Goal: Information Seeking & Learning: Understand process/instructions

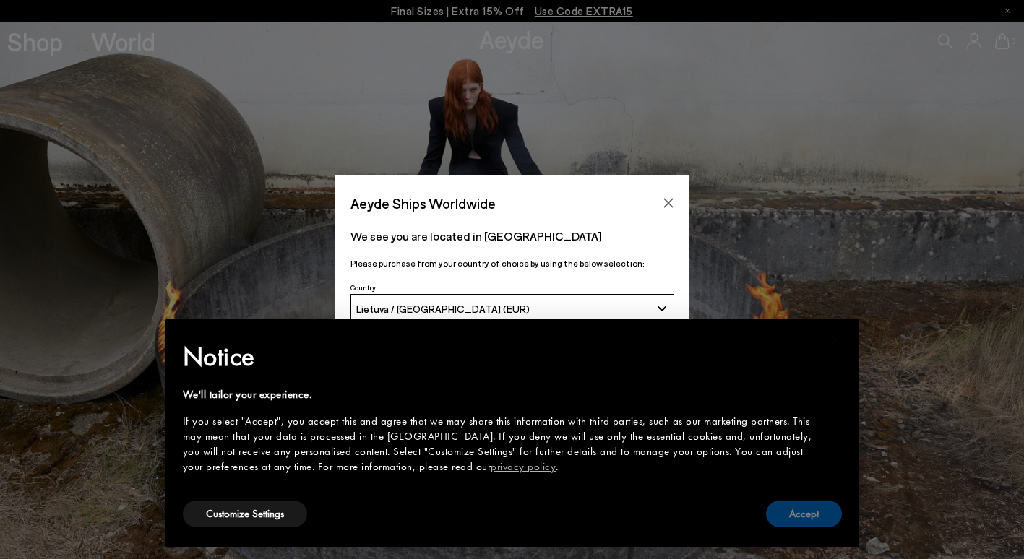
click at [813, 513] on button "Accept" at bounding box center [804, 514] width 76 height 27
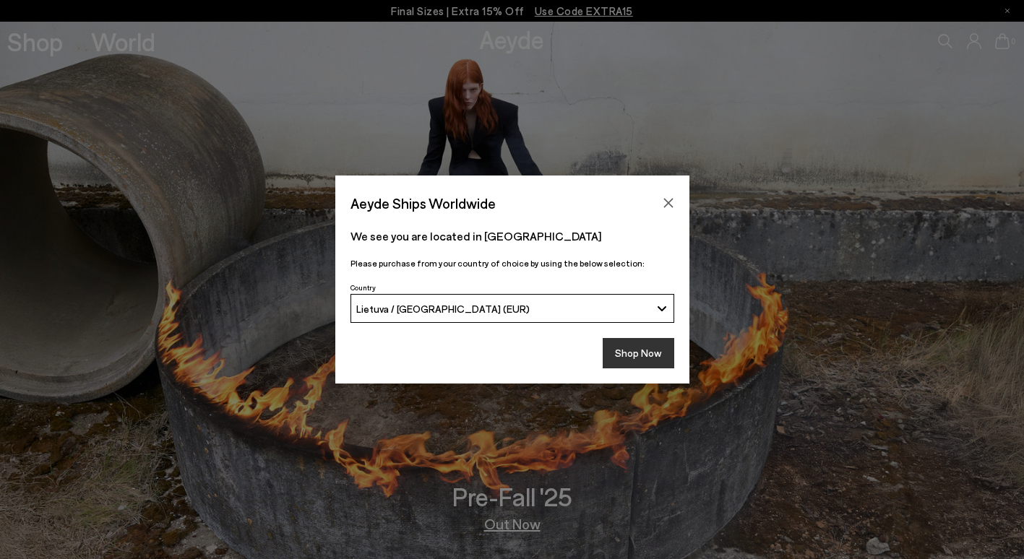
click at [634, 350] on button "Shop Now" at bounding box center [639, 353] width 72 height 30
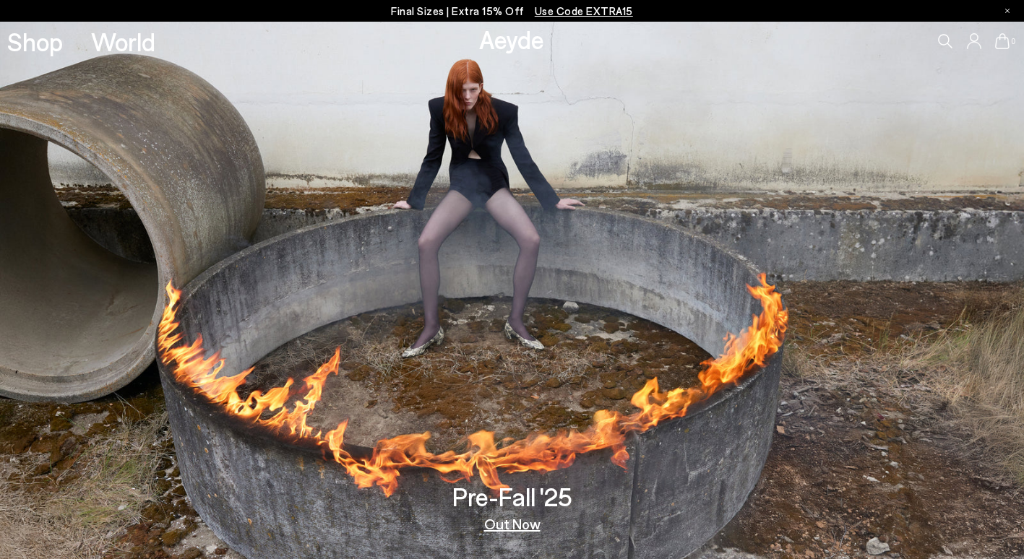
click at [969, 43] on icon at bounding box center [974, 41] width 14 height 16
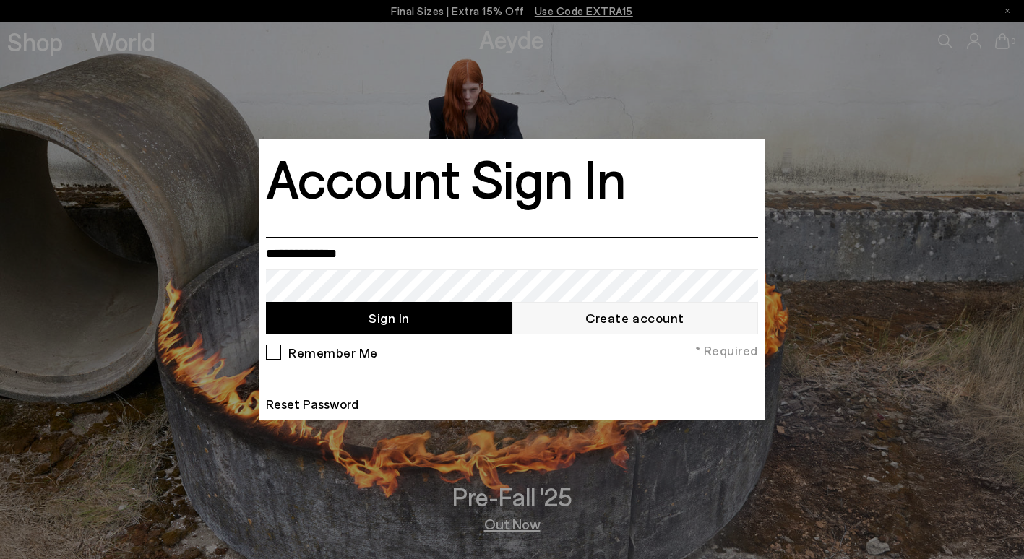
click at [364, 255] on input "email" at bounding box center [512, 253] width 492 height 33
type input "**********"
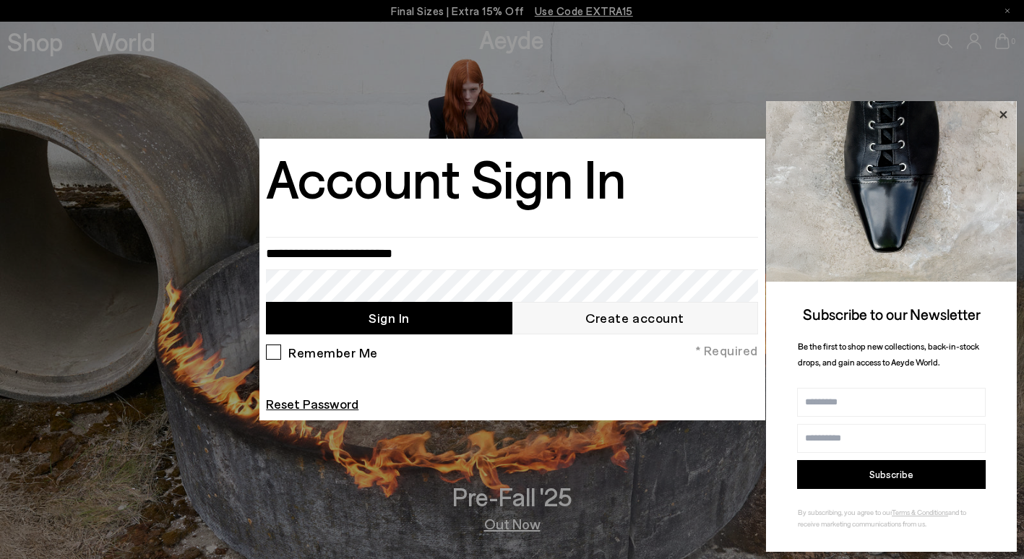
click at [1005, 114] on icon at bounding box center [1003, 115] width 19 height 19
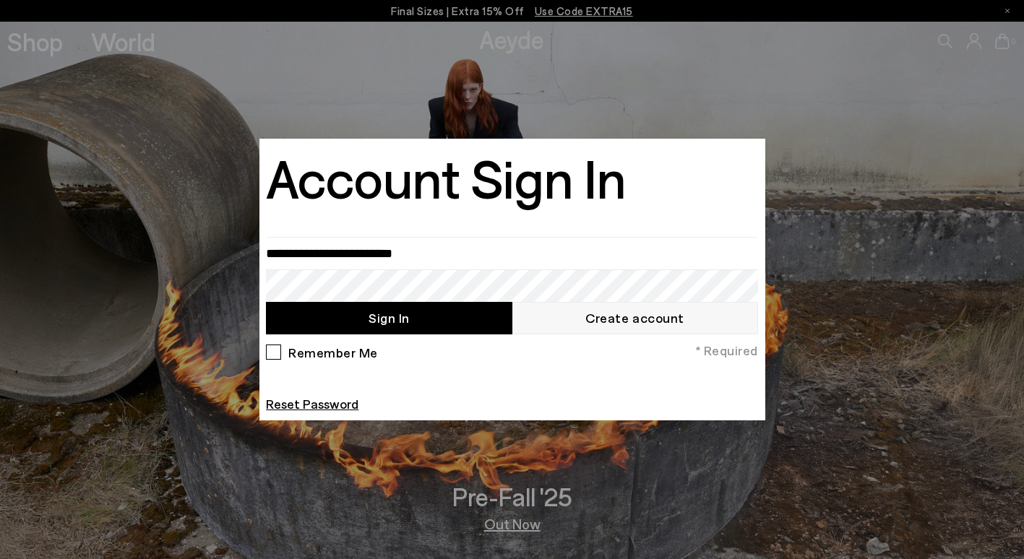
click at [918, 218] on div at bounding box center [512, 279] width 1024 height 559
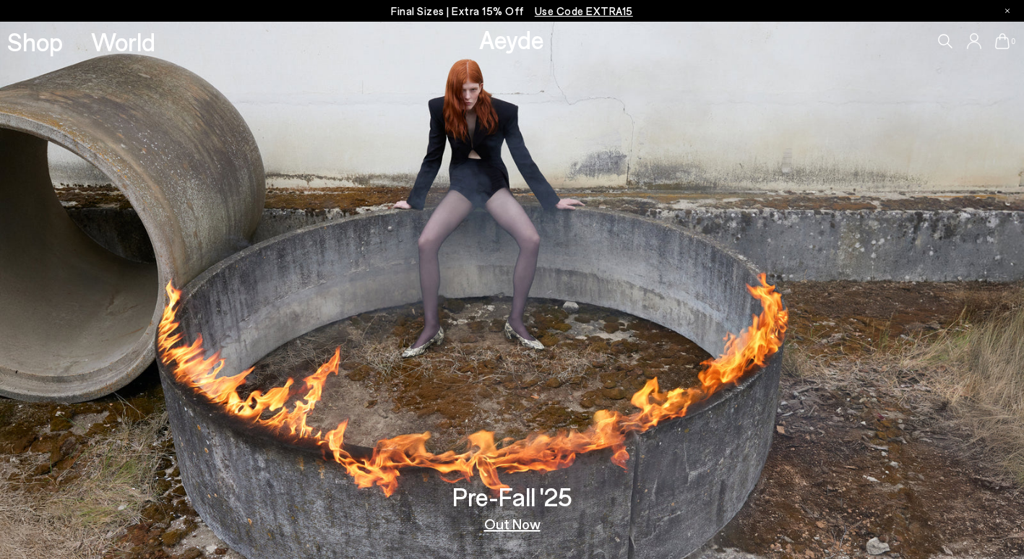
click at [970, 43] on icon at bounding box center [974, 40] width 14 height 15
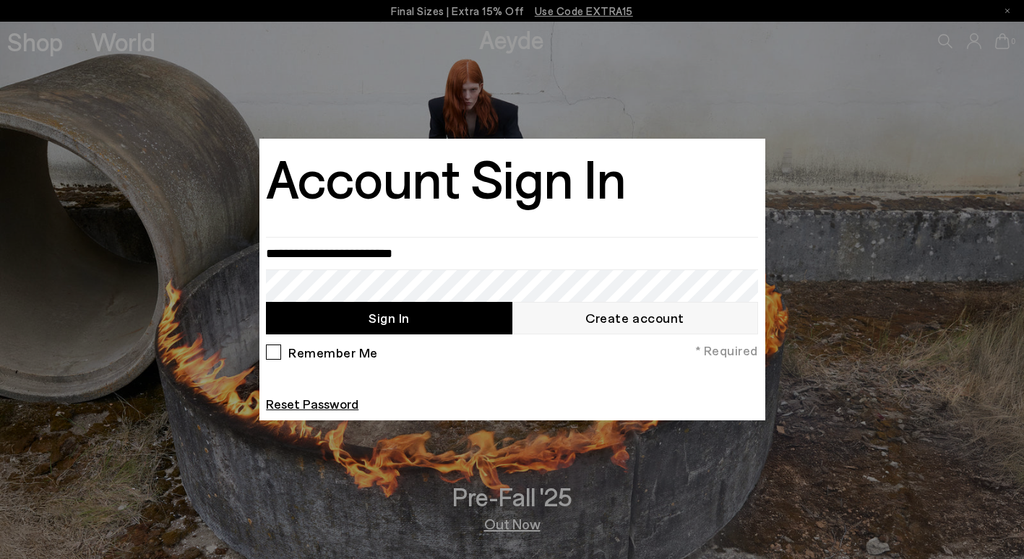
click at [822, 264] on div at bounding box center [512, 279] width 1024 height 559
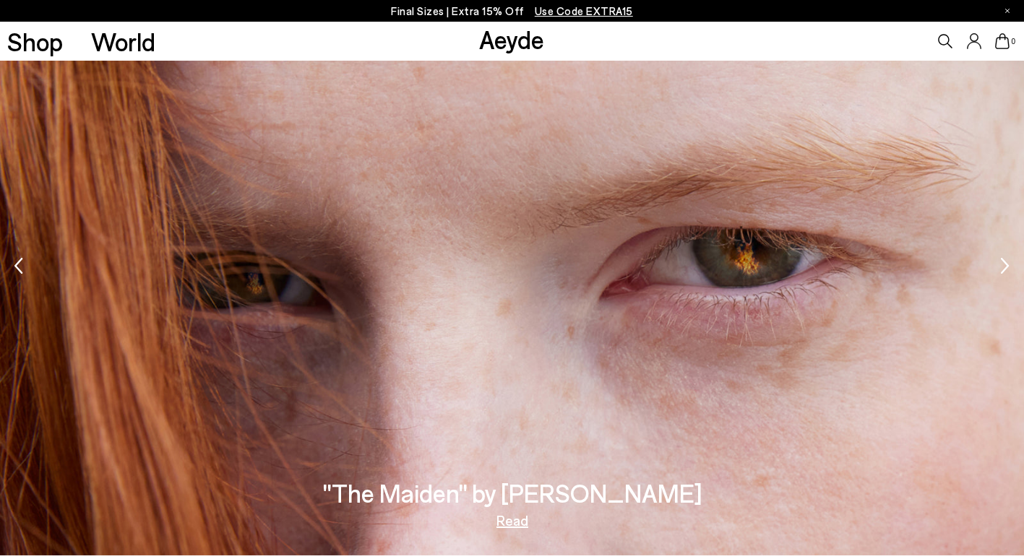
scroll to position [2410, 0]
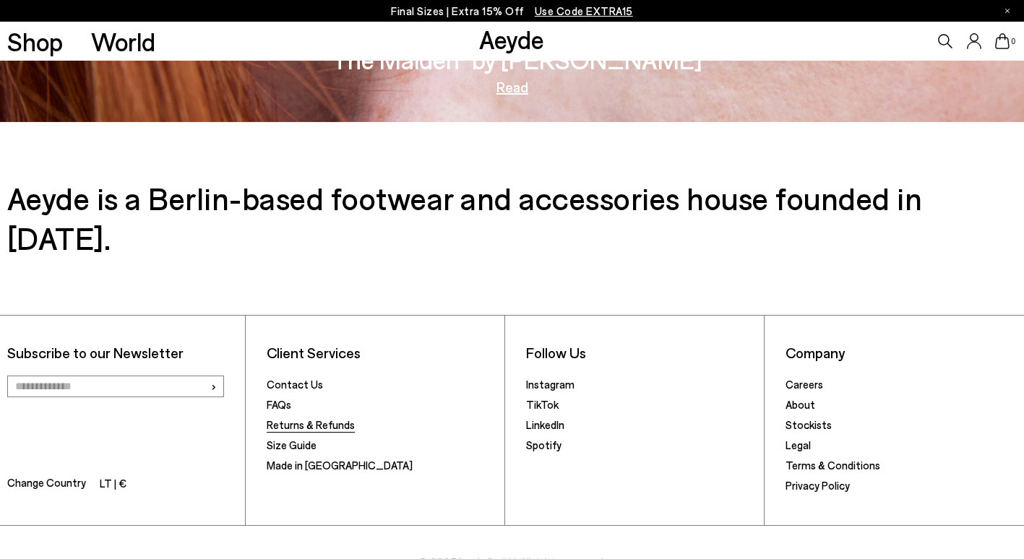
click at [322, 419] on link "Returns & Refunds" at bounding box center [311, 425] width 88 height 13
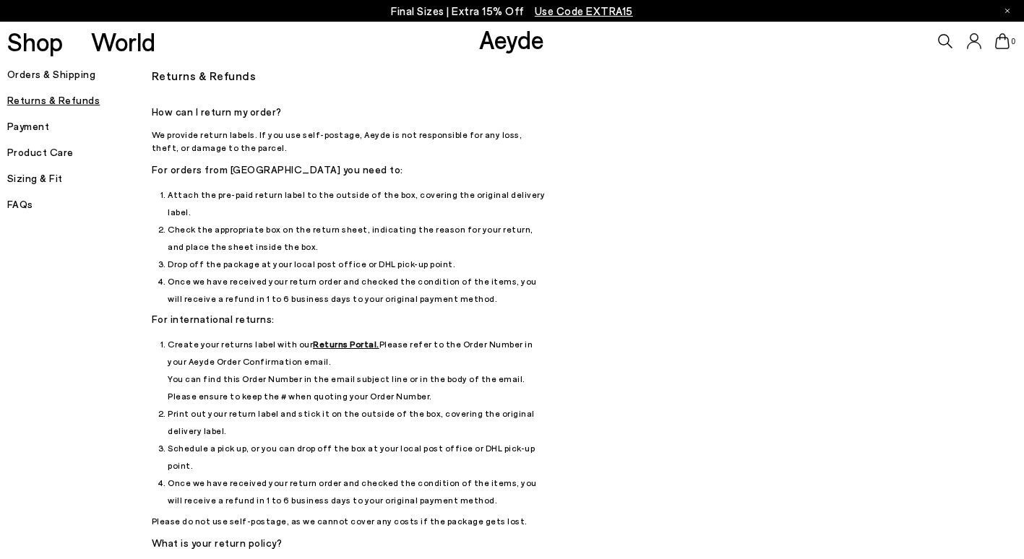
click at [313, 339] on u "Returns Portal." at bounding box center [346, 344] width 67 height 10
